Goal: Navigation & Orientation: Find specific page/section

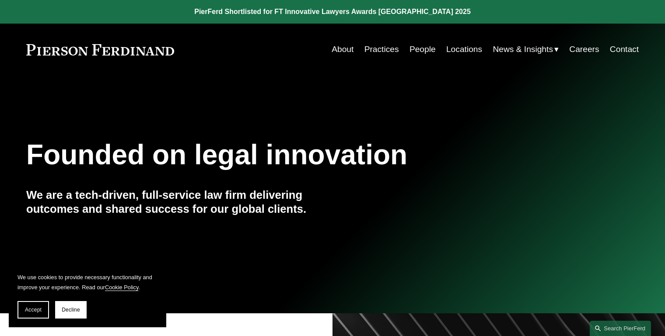
click at [382, 45] on link "Practices" at bounding box center [381, 49] width 35 height 17
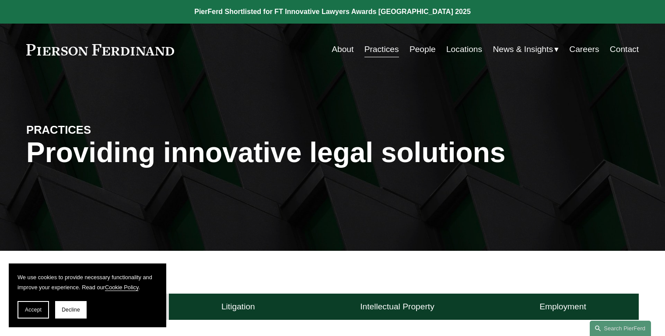
click at [419, 52] on link "People" at bounding box center [422, 49] width 26 height 17
